Goal: Task Accomplishment & Management: Use online tool/utility

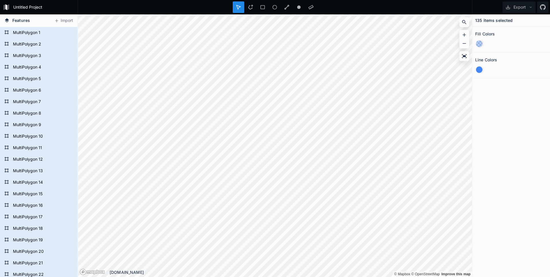
click at [297, 43] on div at bounding box center [479, 44] width 6 height 6
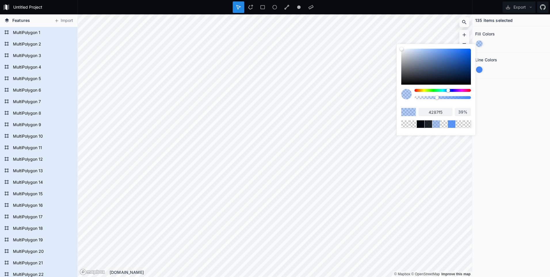
click at [297, 98] on div at bounding box center [443, 97] width 56 height 3
drag, startPoint x: 416, startPoint y: 98, endPoint x: 413, endPoint y: 99, distance: 2.9
click at [297, 97] on div at bounding box center [436, 96] width 70 height 14
click at [297, 97] on div at bounding box center [443, 97] width 56 height 3
click at [297, 98] on div at bounding box center [443, 97] width 56 height 3
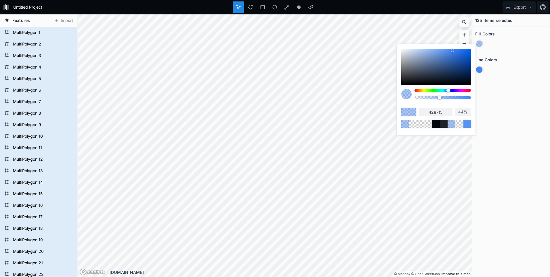
click at [297, 97] on div at bounding box center [443, 97] width 56 height 3
type input "80%"
drag, startPoint x: 453, startPoint y: 51, endPoint x: 403, endPoint y: 49, distance: 50.4
click at [297, 51] on div at bounding box center [452, 50] width 3 height 3
click at [297, 50] on div at bounding box center [452, 50] width 3 height 3
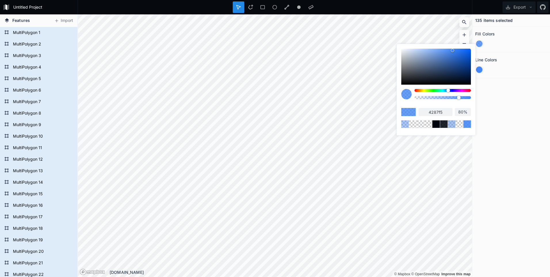
click at [297, 49] on div at bounding box center [452, 50] width 3 height 3
type input "f7f9fc"
click at [297, 98] on div at bounding box center [443, 97] width 56 height 3
click at [297, 97] on div at bounding box center [460, 97] width 3 height 3
type input "96%"
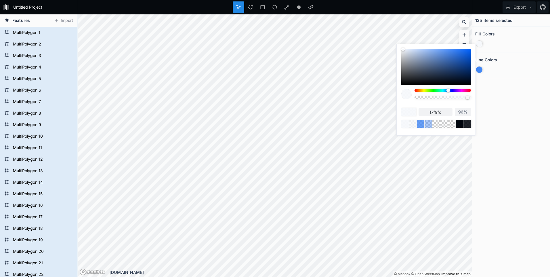
click at [297, 35] on div "Fill Colors" at bounding box center [511, 33] width 72 height 9
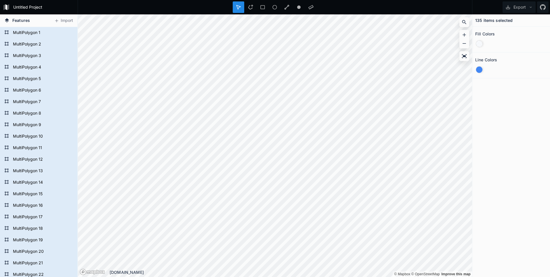
click at [297, 69] on div at bounding box center [479, 69] width 6 height 6
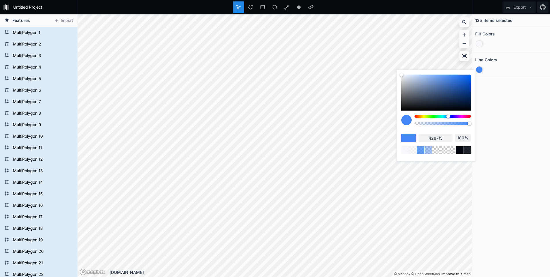
click at [297, 109] on div at bounding box center [436, 93] width 70 height 36
type input "000308"
click at [297, 123] on div at bounding box center [443, 123] width 56 height 3
click at [297, 122] on div at bounding box center [443, 123] width 56 height 3
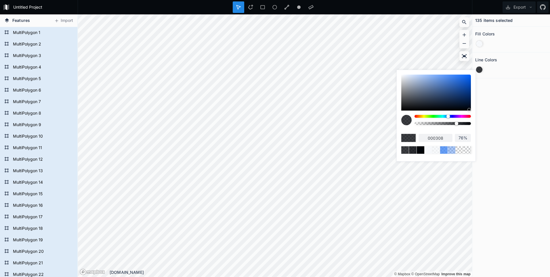
type input "68%"
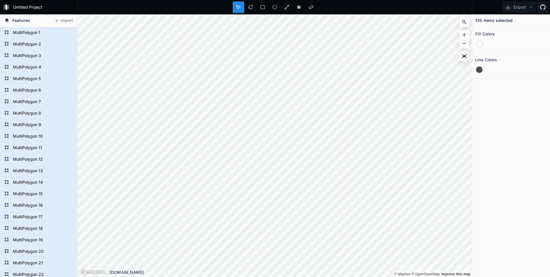
click at [297, 119] on div "135 items selected Fill Colors Line Colors" at bounding box center [511, 145] width 78 height 262
click at [24, 113] on form "MultiPolygon 108" at bounding box center [38, 113] width 54 height 9
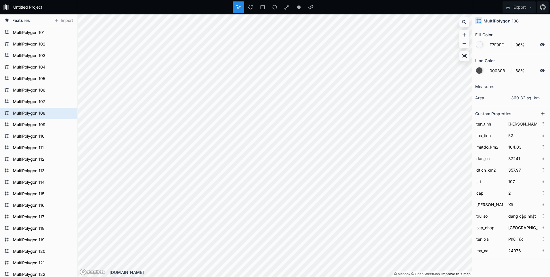
click at [297, 44] on div at bounding box center [479, 44] width 6 height 6
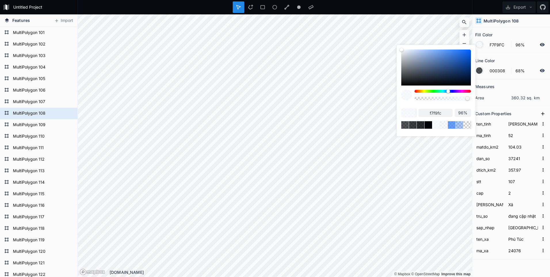
click at [297, 56] on div at bounding box center [436, 67] width 70 height 36
type input "6D93D1"
type input "6d93d1"
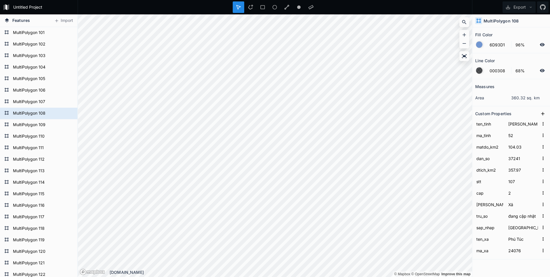
click at [297, 71] on div at bounding box center [479, 70] width 6 height 6
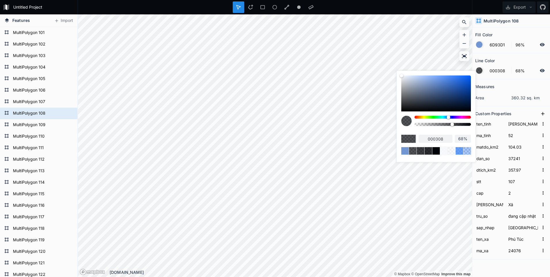
click at [297, 124] on div at bounding box center [443, 124] width 56 height 3
type input "99%"
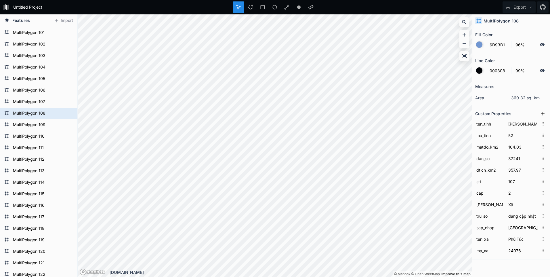
click at [297, 6] on div at bounding box center [275, 7] width 395 height 14
click at [297, 6] on button "Export" at bounding box center [519, 7] width 33 height 12
click at [297, 21] on div "Export Image" at bounding box center [518, 21] width 58 height 12
click at [297, 6] on button "Export" at bounding box center [519, 7] width 33 height 12
click at [297, 22] on div "Export Image" at bounding box center [518, 21] width 58 height 12
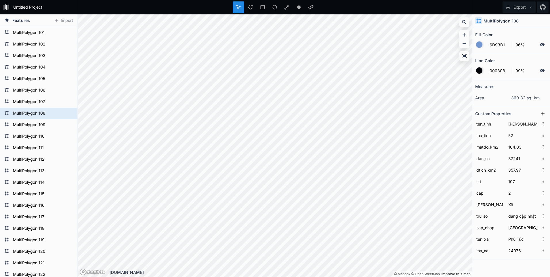
click at [297, 4] on div at bounding box center [275, 7] width 395 height 14
click at [297, 6] on button "Export" at bounding box center [519, 7] width 33 height 12
click at [297, 33] on div "Export as .geojson" at bounding box center [518, 33] width 58 height 12
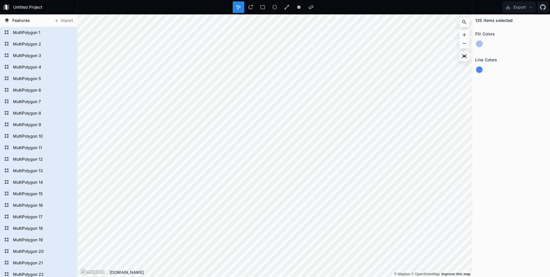
click at [479, 39] on div at bounding box center [481, 43] width 12 height 11
click at [479, 42] on div at bounding box center [479, 44] width 6 height 6
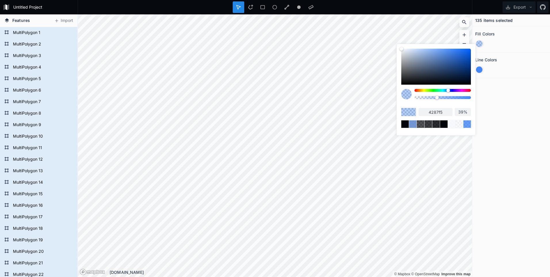
click at [418, 97] on div at bounding box center [443, 97] width 56 height 3
drag, startPoint x: 417, startPoint y: 97, endPoint x: 413, endPoint y: 98, distance: 4.2
click at [413, 98] on div at bounding box center [436, 96] width 70 height 14
type input "0%"
click at [503, 67] on div at bounding box center [511, 69] width 72 height 11
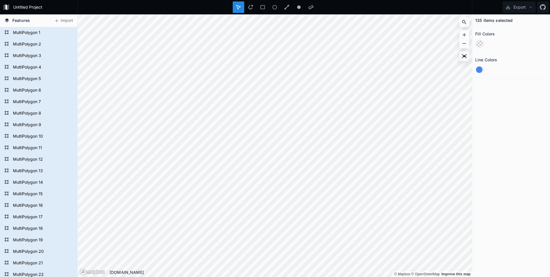
click at [480, 70] on div at bounding box center [479, 69] width 6 height 6
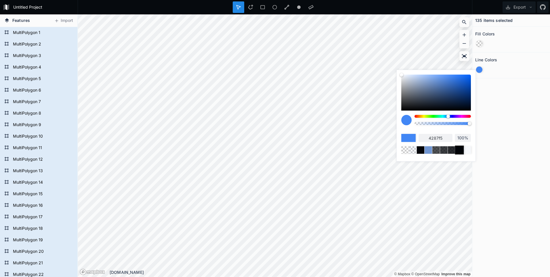
click at [461, 149] on div at bounding box center [459, 149] width 9 height 9
type input "000308"
click at [466, 123] on div at bounding box center [443, 123] width 56 height 3
type input "92%"
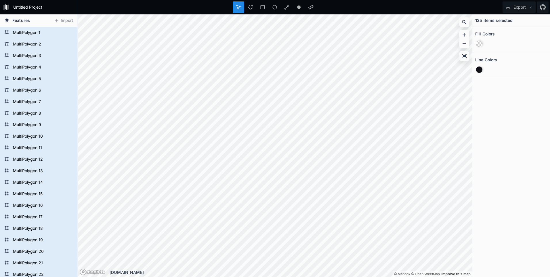
click at [500, 125] on div "135 items selected Fill Colors Line Colors" at bounding box center [511, 145] width 78 height 262
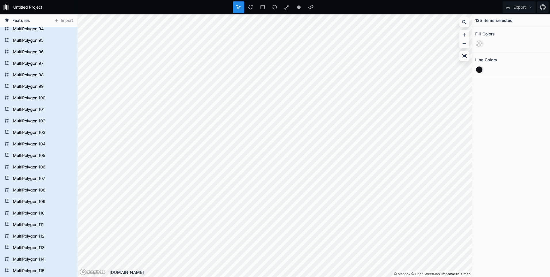
scroll to position [1151, 0]
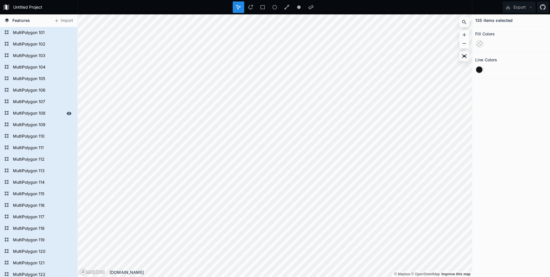
click at [29, 113] on form "MultiPolygon 108" at bounding box center [38, 113] width 54 height 9
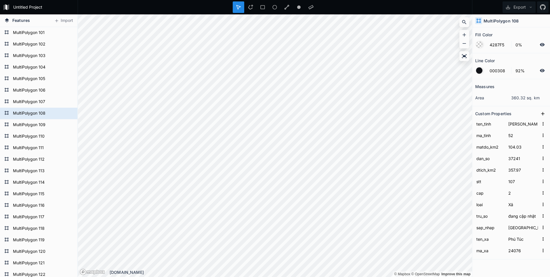
click at [481, 44] on div at bounding box center [479, 44] width 6 height 6
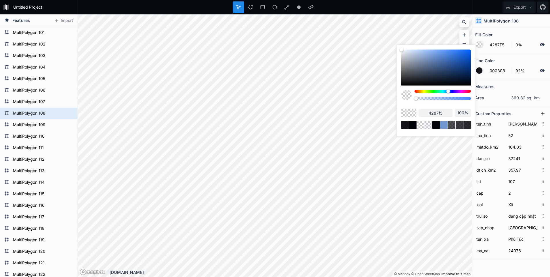
click at [449, 58] on div at bounding box center [436, 67] width 70 height 36
type input "3B6EBF"
type input "3b6ebf"
type input "0%"
click at [449, 12] on div at bounding box center [275, 7] width 395 height 14
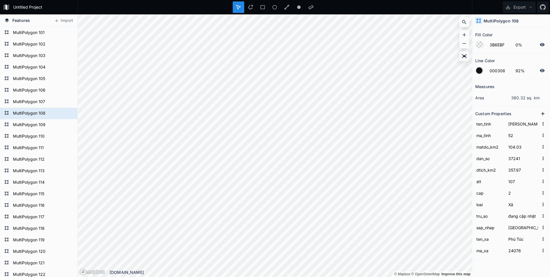
click at [481, 44] on div at bounding box center [479, 44] width 6 height 6
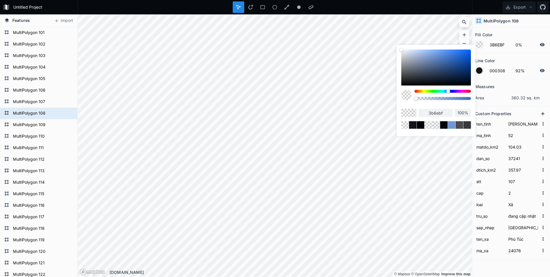
click at [444, 64] on div at bounding box center [436, 67] width 70 height 36
type input "3A5F99"
type input "3a5f99"
type input "0%"
click at [451, 63] on div at bounding box center [436, 67] width 70 height 36
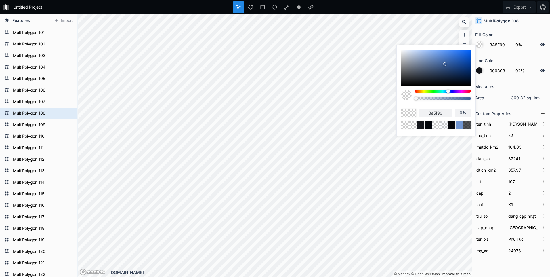
type input "2C589E"
type input "2c589e"
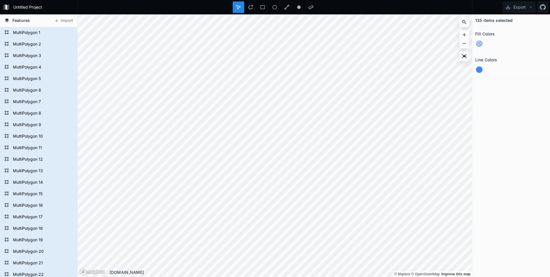
click at [480, 43] on div at bounding box center [479, 44] width 6 height 6
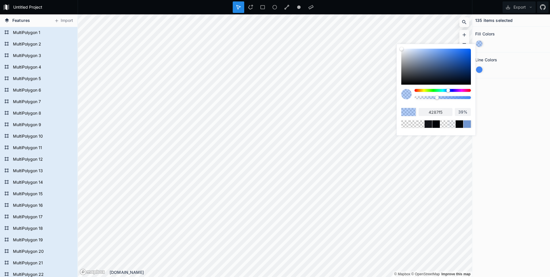
click at [416, 98] on div at bounding box center [443, 97] width 56 height 3
type input "0%"
drag, startPoint x: 405, startPoint y: 51, endPoint x: 402, endPoint y: 49, distance: 3.6
click at [403, 50] on div at bounding box center [436, 67] width 70 height 36
click at [402, 49] on div at bounding box center [402, 50] width 3 height 3
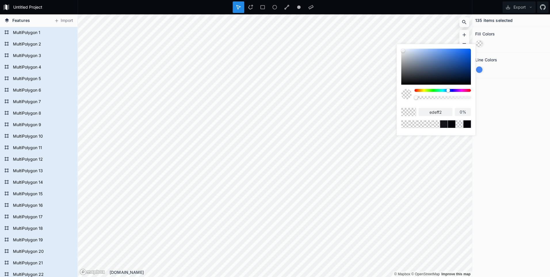
type input "f7f8fa"
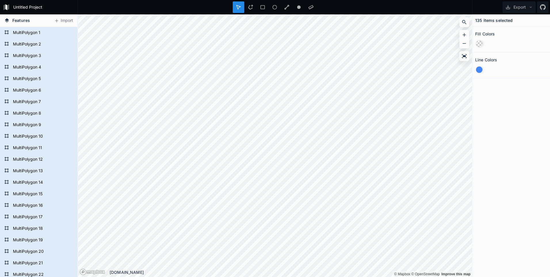
click at [502, 74] on div at bounding box center [511, 69] width 72 height 11
click at [481, 69] on div at bounding box center [479, 69] width 6 height 6
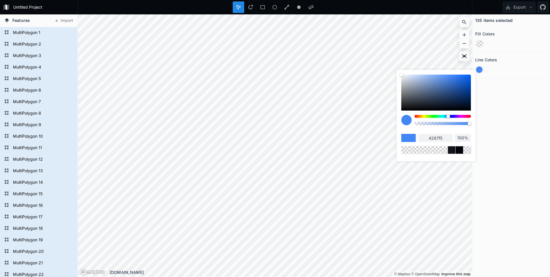
click at [405, 108] on div at bounding box center [436, 93] width 70 height 36
type input "111112"
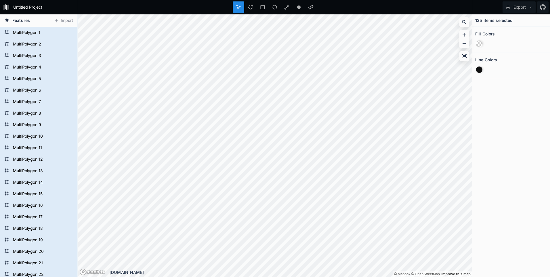
click at [499, 155] on div "135 items selected Fill Colors Line Colors" at bounding box center [511, 145] width 78 height 262
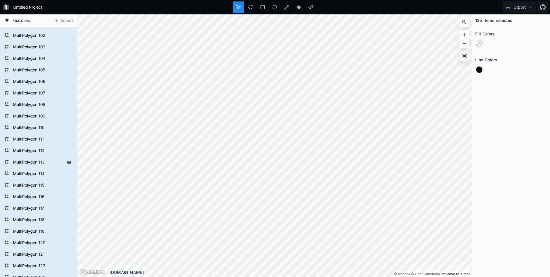
scroll to position [1208, 0]
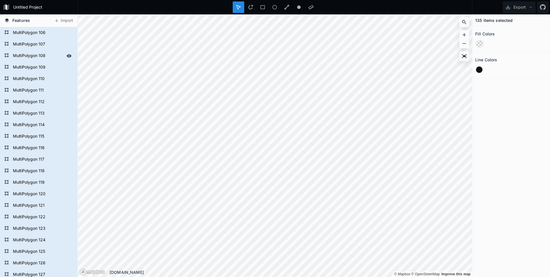
click at [21, 55] on form "MultiPolygon 108" at bounding box center [38, 56] width 54 height 9
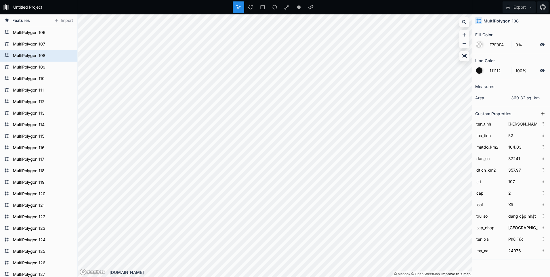
click at [480, 44] on div at bounding box center [479, 44] width 6 height 6
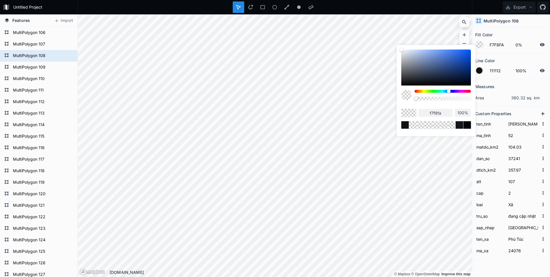
click at [448, 60] on div at bounding box center [436, 67] width 70 height 36
type input "3B63B3"
type input "3b63b3"
type input "0%"
click at [469, 99] on div at bounding box center [443, 98] width 56 height 3
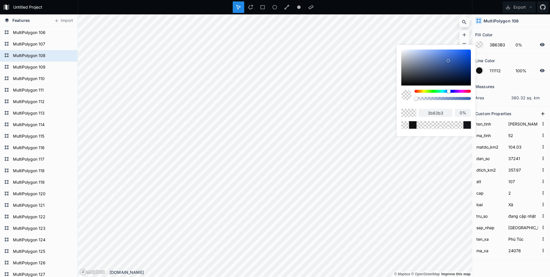
type input "99%"
click at [452, 99] on div at bounding box center [443, 98] width 56 height 3
type input "67%"
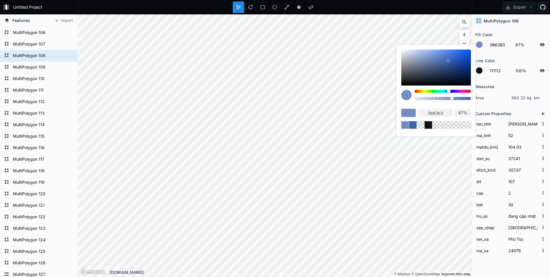
click at [457, 98] on div at bounding box center [443, 98] width 56 height 3
type input "77%"
click at [28, 55] on form "MultiPolygon 108" at bounding box center [38, 56] width 54 height 9
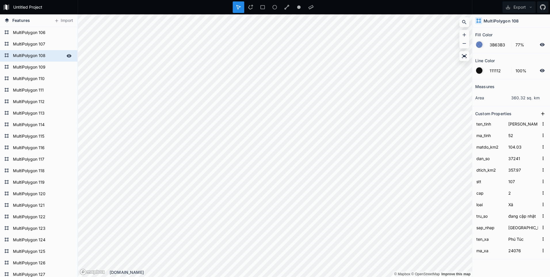
click at [25, 56] on form "MultiPolygon 108" at bounding box center [38, 56] width 54 height 9
click at [529, 7] on icon at bounding box center [531, 7] width 4 height 4
click at [508, 35] on div "Export as .geojson" at bounding box center [518, 33] width 58 height 12
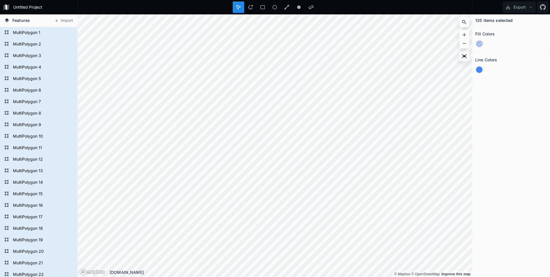
click at [479, 71] on div at bounding box center [479, 69] width 6 height 6
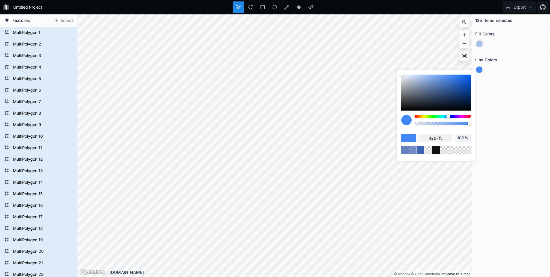
click at [479, 71] on div at bounding box center [479, 69] width 6 height 6
click at [480, 42] on div at bounding box center [479, 44] width 6 height 6
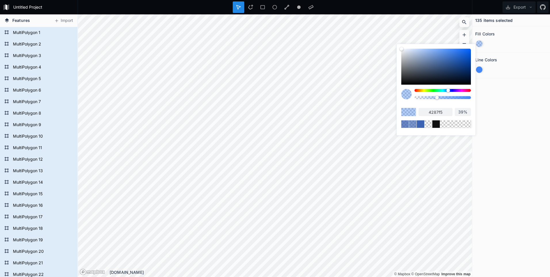
click at [407, 51] on div at bounding box center [436, 67] width 70 height 36
click at [403, 50] on div at bounding box center [436, 67] width 70 height 36
type input "edf0f5"
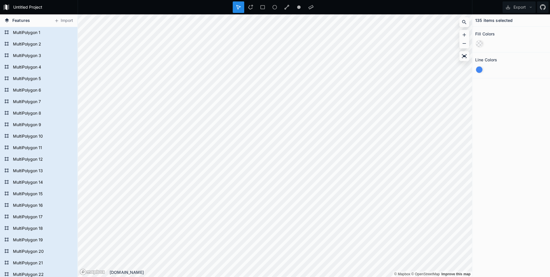
click at [480, 71] on div at bounding box center [479, 69] width 6 height 6
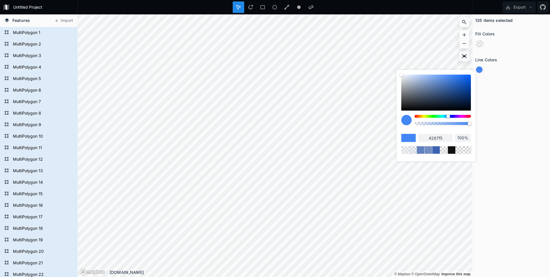
click at [403, 108] on div at bounding box center [436, 93] width 70 height 36
type input "0f0f0f"
click at [504, 104] on div "135 items selected Fill Colors Line Colors" at bounding box center [511, 145] width 78 height 262
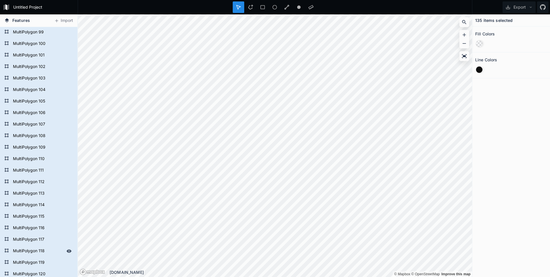
scroll to position [1093, 0]
click at [23, 169] on form "MultiPolygon 108" at bounding box center [38, 171] width 54 height 9
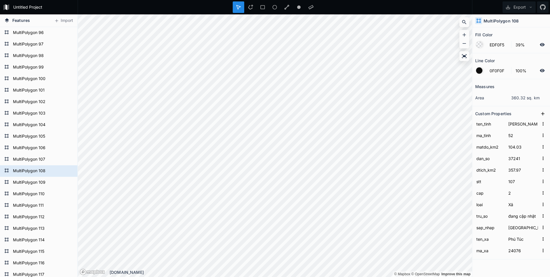
click at [480, 68] on div at bounding box center [479, 70] width 6 height 6
click at [480, 44] on div at bounding box center [479, 44] width 6 height 6
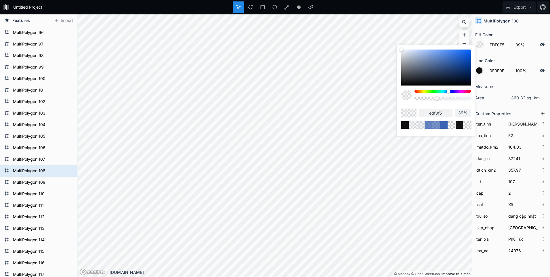
click at [450, 59] on div at bounding box center [436, 67] width 70 height 36
type input "[DATE]"
click at [451, 98] on div at bounding box center [443, 98] width 56 height 3
type input "65%"
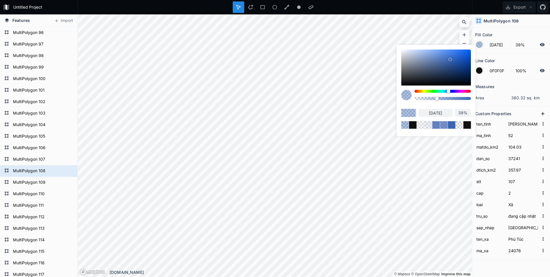
type input "65%"
click at [445, 97] on div at bounding box center [443, 98] width 56 height 3
type input "55%"
click at [440, 99] on div at bounding box center [443, 98] width 56 height 3
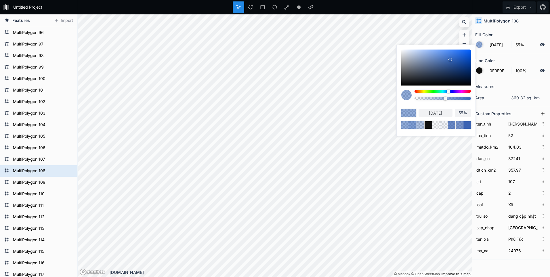
type input "45%"
click at [494, 7] on div "Export" at bounding box center [511, 7] width 78 height 14
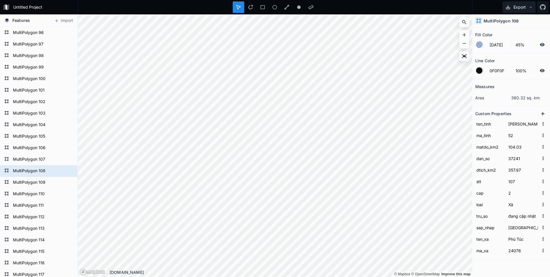
click at [521, 8] on button "Export" at bounding box center [519, 7] width 33 height 12
click at [506, 32] on div "Export as .geojson" at bounding box center [518, 33] width 58 height 12
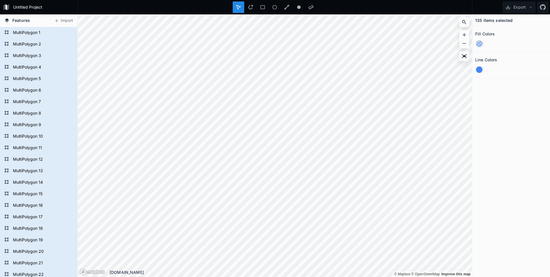
click at [481, 68] on div at bounding box center [479, 69] width 6 height 6
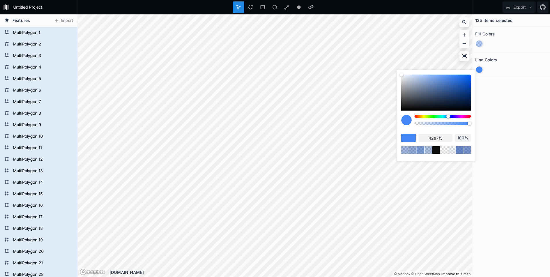
click at [469, 109] on div at bounding box center [436, 93] width 70 height 36
type input "00040a"
click at [506, 110] on div "135 items selected Fill Colors Line Colors" at bounding box center [511, 145] width 78 height 262
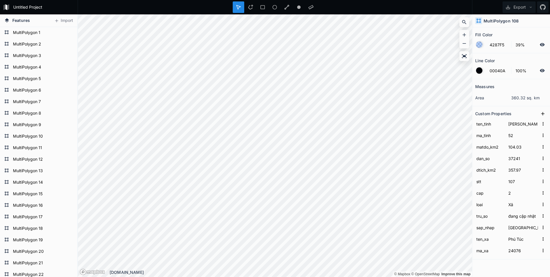
click at [480, 44] on div at bounding box center [479, 44] width 6 height 6
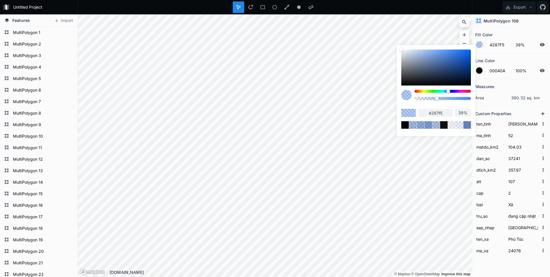
click at [440, 58] on div at bounding box center [436, 67] width 70 height 36
type input "5681C4"
type input "5681c4"
click at [440, 98] on div at bounding box center [443, 98] width 56 height 3
type input "45%"
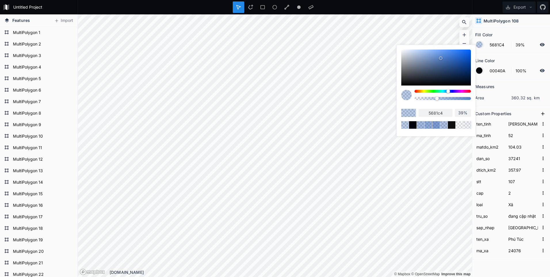
type input "45%"
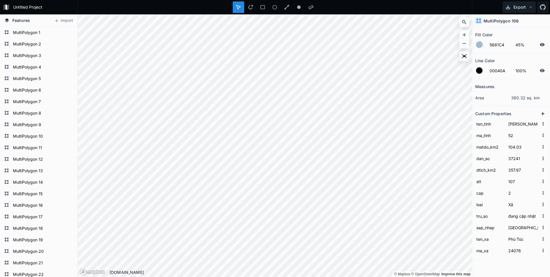
click at [525, 7] on button "Export" at bounding box center [519, 7] width 33 height 12
click at [504, 33] on div "Export as .geojson" at bounding box center [518, 33] width 58 height 12
click at [481, 70] on div at bounding box center [479, 70] width 6 height 6
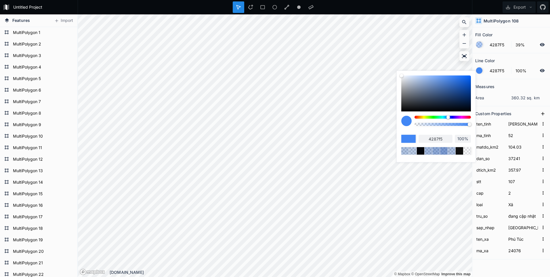
click at [470, 109] on div at bounding box center [436, 93] width 70 height 36
type input "00060F"
type input "00060f"
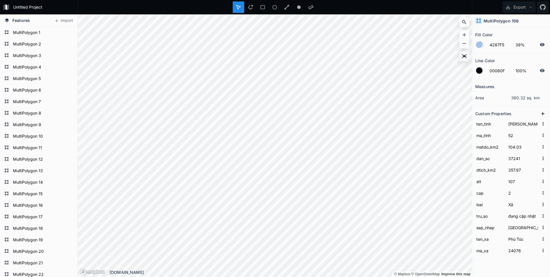
click at [481, 43] on div at bounding box center [479, 44] width 6 height 6
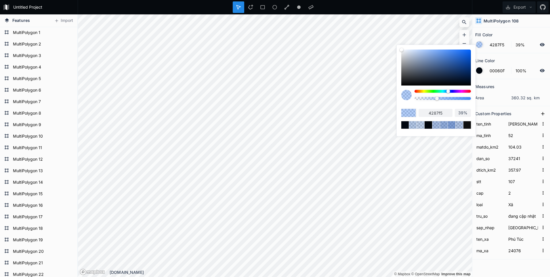
click at [434, 55] on div at bounding box center [436, 67] width 70 height 36
type input "7298D6"
type input "7298d6"
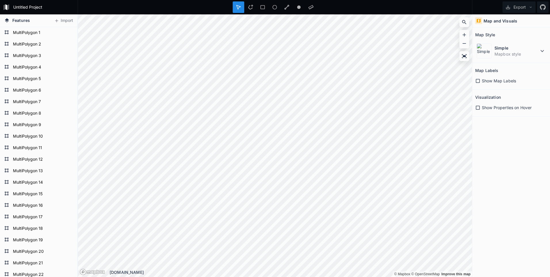
click at [477, 81] on icon at bounding box center [477, 80] width 5 height 5
click at [477, 81] on icon at bounding box center [478, 81] width 4 height 4
click at [476, 108] on icon at bounding box center [477, 107] width 5 height 5
click at [476, 108] on icon at bounding box center [478, 108] width 4 height 4
click at [538, 51] on dd "Mapbox style" at bounding box center [517, 54] width 44 height 6
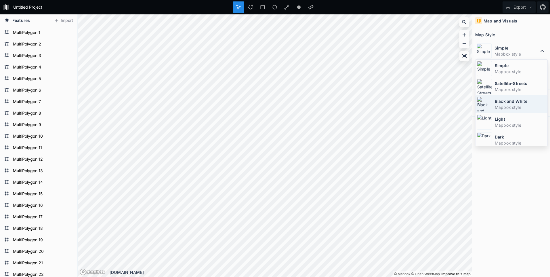
click at [486, 104] on img at bounding box center [484, 104] width 15 height 15
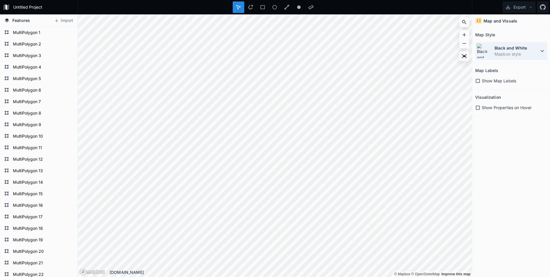
click at [523, 52] on dd "Mapbox style" at bounding box center [517, 54] width 44 height 6
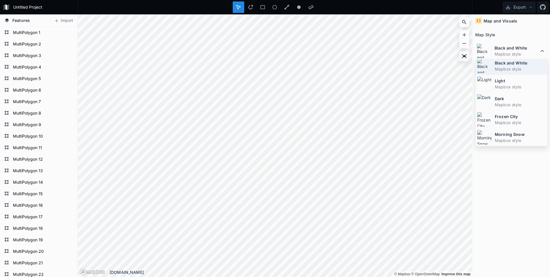
scroll to position [39, 0]
click at [490, 84] on img at bounding box center [484, 83] width 15 height 15
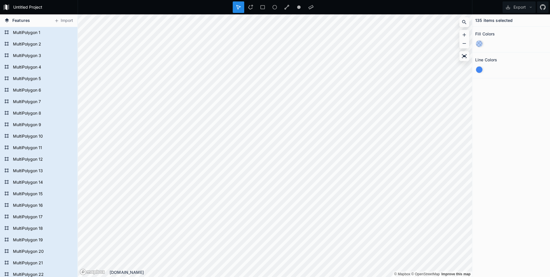
click at [480, 43] on div at bounding box center [479, 44] width 6 height 6
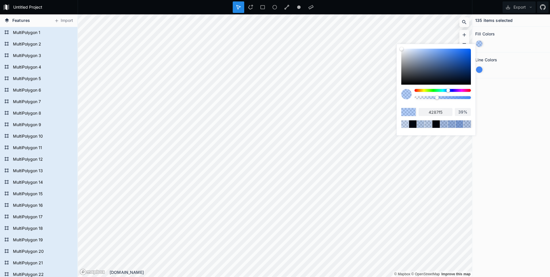
click at [415, 98] on div at bounding box center [443, 97] width 56 height 3
type input "0%"
click at [479, 69] on div at bounding box center [479, 69] width 6 height 6
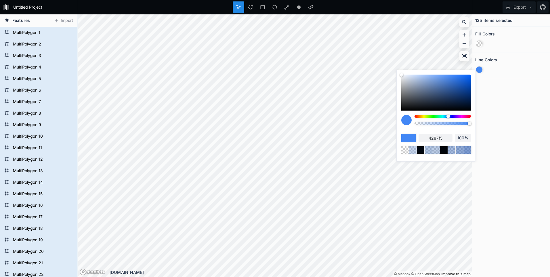
click at [468, 109] on div at bounding box center [436, 93] width 70 height 36
type input "01050d"
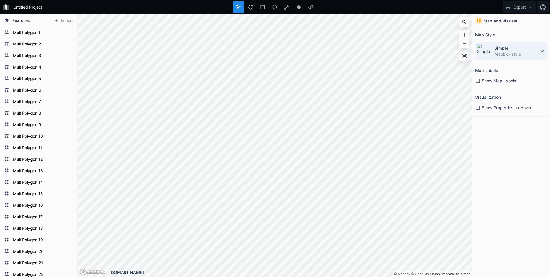
click at [526, 53] on dd "Mapbox style" at bounding box center [517, 54] width 44 height 6
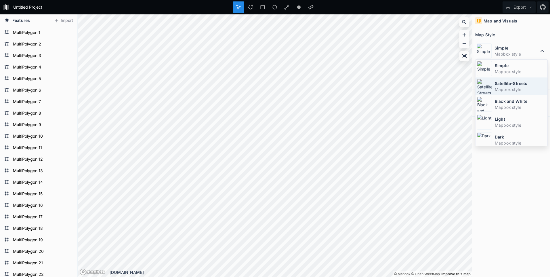
click at [487, 85] on img at bounding box center [484, 86] width 15 height 15
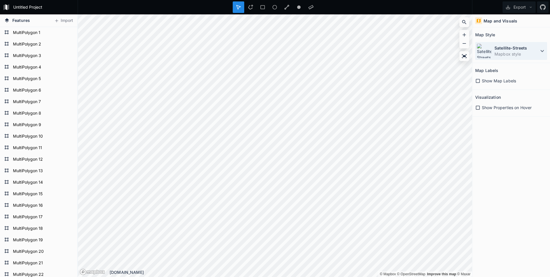
click at [517, 51] on dd "Mapbox style" at bounding box center [517, 54] width 44 height 6
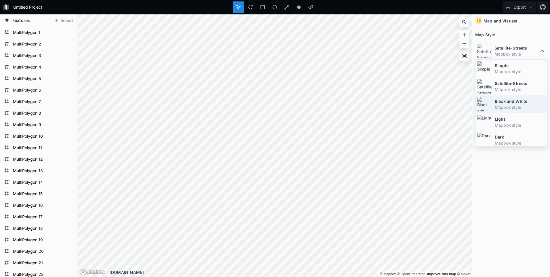
click at [487, 103] on img at bounding box center [484, 104] width 15 height 15
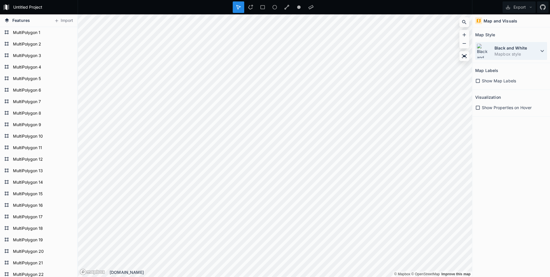
click at [507, 54] on dd "Mapbox style" at bounding box center [517, 54] width 44 height 6
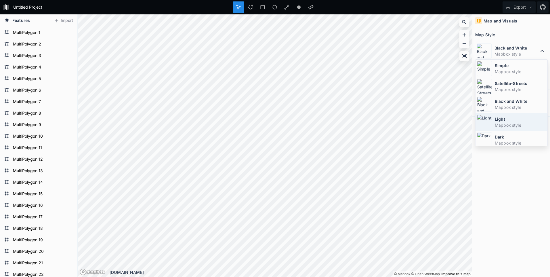
click at [487, 124] on img at bounding box center [484, 122] width 15 height 15
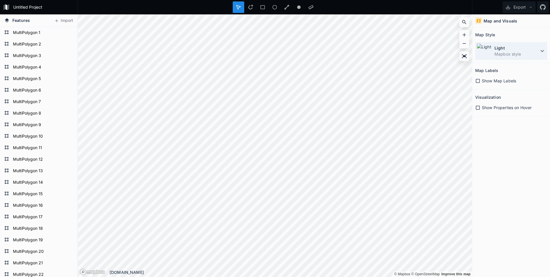
click at [516, 54] on dd "Mapbox style" at bounding box center [517, 54] width 44 height 6
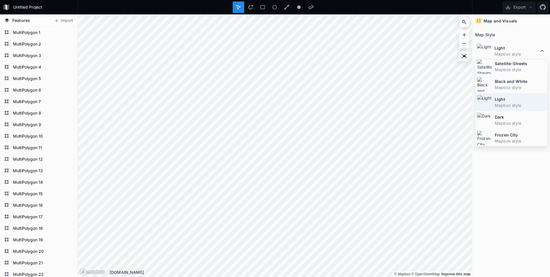
scroll to position [39, 0]
click at [487, 101] on img at bounding box center [484, 101] width 15 height 15
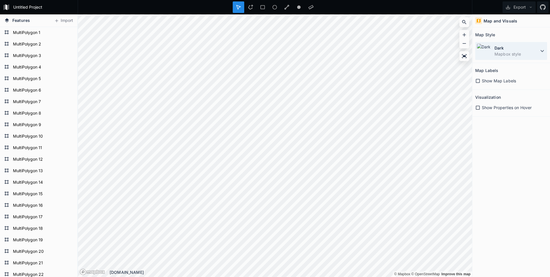
click at [510, 49] on dt "Dark" at bounding box center [517, 48] width 44 height 6
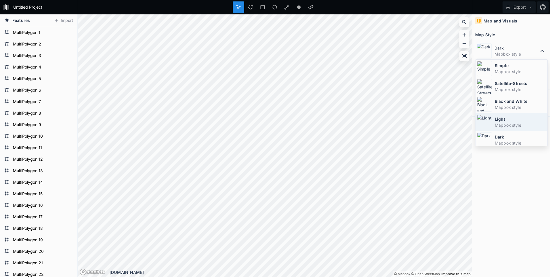
click at [488, 122] on img at bounding box center [484, 122] width 15 height 15
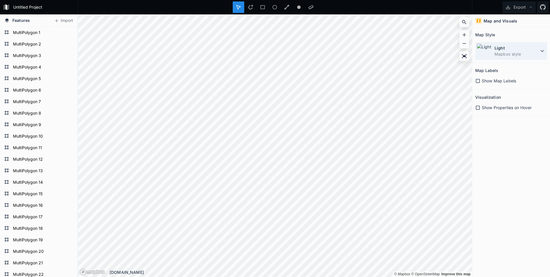
click at [505, 53] on dd "Mapbox style" at bounding box center [517, 54] width 44 height 6
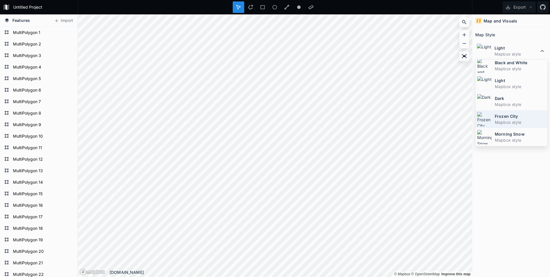
click at [487, 119] on img at bounding box center [484, 119] width 15 height 15
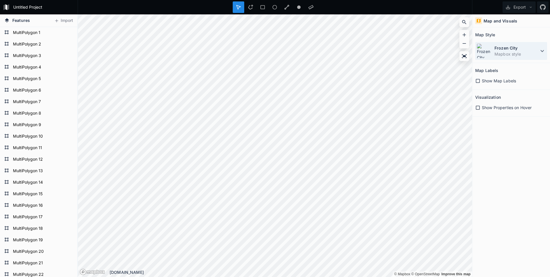
click at [509, 51] on dd "Mapbox style" at bounding box center [517, 54] width 44 height 6
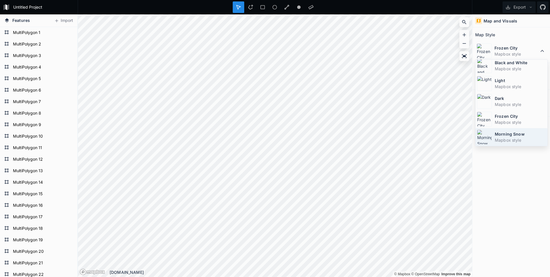
click at [485, 134] on img at bounding box center [484, 136] width 15 height 15
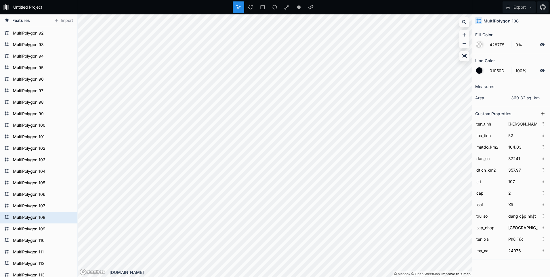
scroll to position [1074, 0]
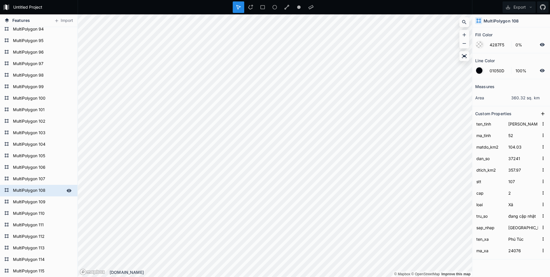
click at [27, 190] on form "MultiPolygon 108" at bounding box center [38, 190] width 54 height 9
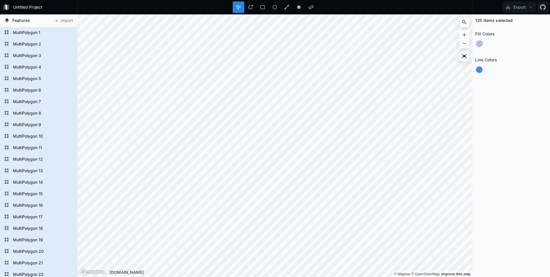
click at [481, 67] on div at bounding box center [479, 69] width 6 height 6
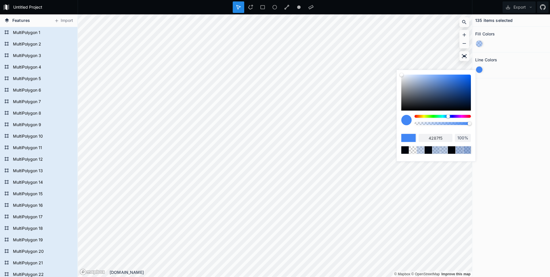
click at [470, 109] on div at bounding box center [436, 93] width 70 height 36
type input "000308"
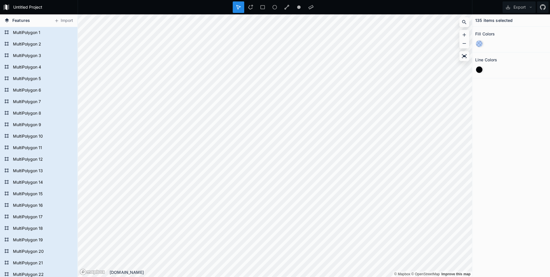
click at [479, 42] on div at bounding box center [479, 44] width 6 height 6
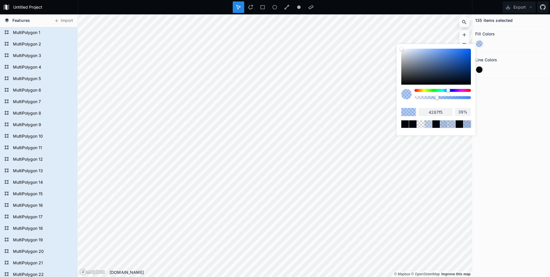
click at [437, 59] on div at bounding box center [436, 67] width 70 height 36
click at [403, 50] on div at bounding box center [436, 67] width 70 height 36
type input "edeff2"
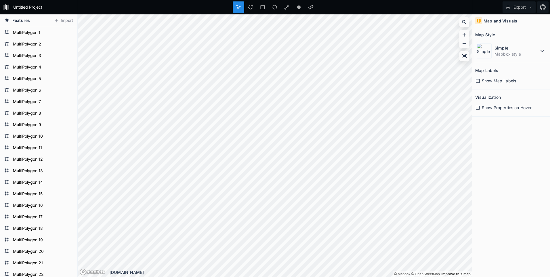
click at [478, 70] on h2 "Map Labels" at bounding box center [486, 70] width 23 height 9
click at [529, 8] on icon at bounding box center [531, 7] width 4 height 4
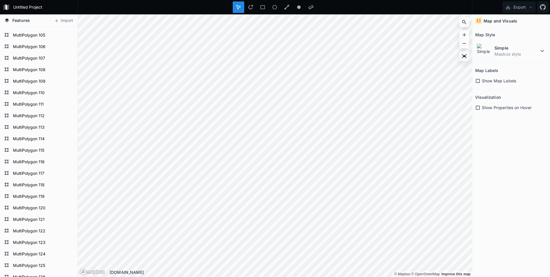
scroll to position [1131, 0]
click at [18, 134] on form "MultiPolygon 108" at bounding box center [38, 133] width 54 height 9
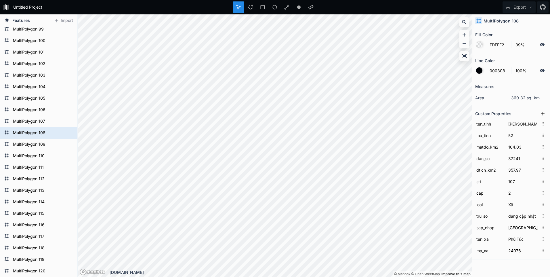
click at [479, 45] on div at bounding box center [479, 44] width 6 height 6
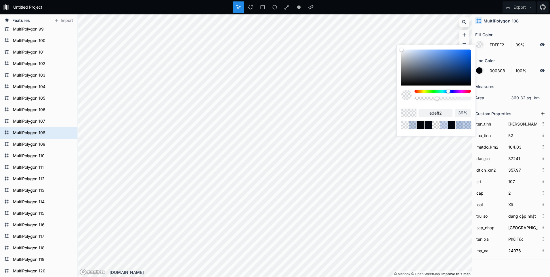
click at [430, 60] on div at bounding box center [436, 67] width 70 height 36
type input "6987B3"
type input "6987b3"
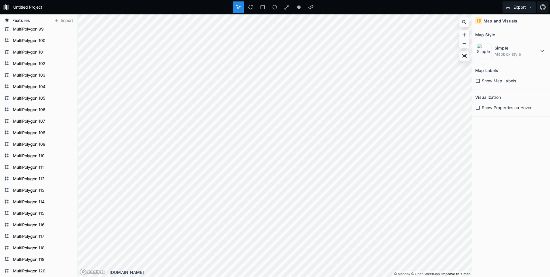
click at [523, 5] on button "Export" at bounding box center [519, 7] width 33 height 12
click at [502, 31] on div "Export as .geojson" at bounding box center [518, 33] width 58 height 12
